Goal: Task Accomplishment & Management: Use online tool/utility

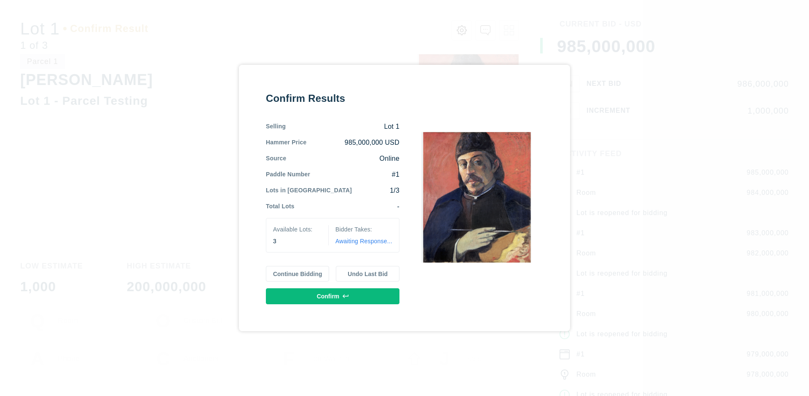
click at [298, 274] on button "Continue Bidding" at bounding box center [298, 274] width 64 height 16
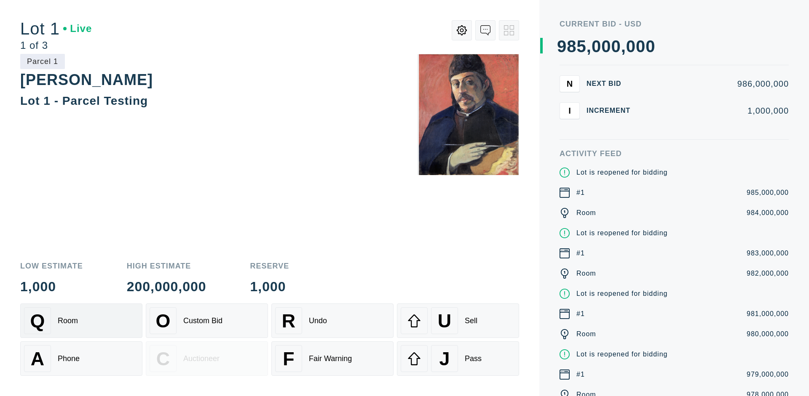
click at [81, 321] on div "Q Room" at bounding box center [81, 320] width 115 height 27
